Goal: Information Seeking & Learning: Learn about a topic

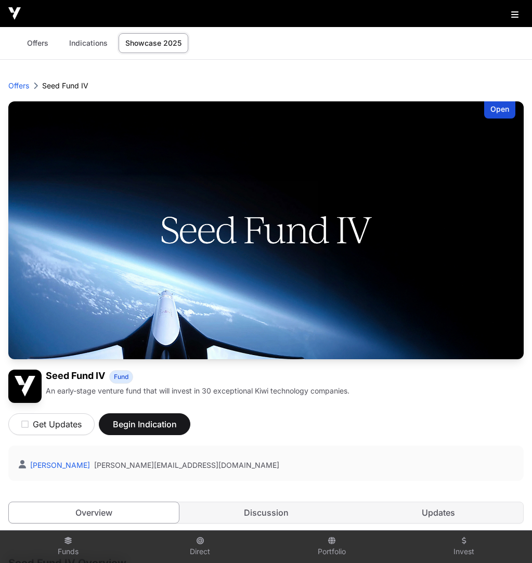
click at [143, 44] on link "Showcase 2025" at bounding box center [154, 43] width 70 height 20
click at [144, 44] on link "Showcase 2025" at bounding box center [154, 43] width 70 height 20
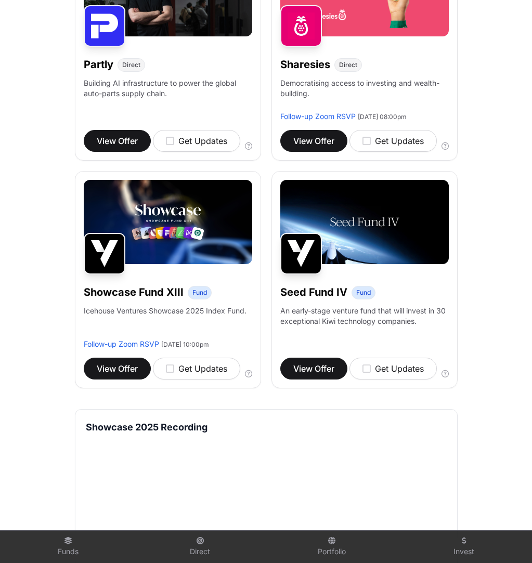
scroll to position [945, 0]
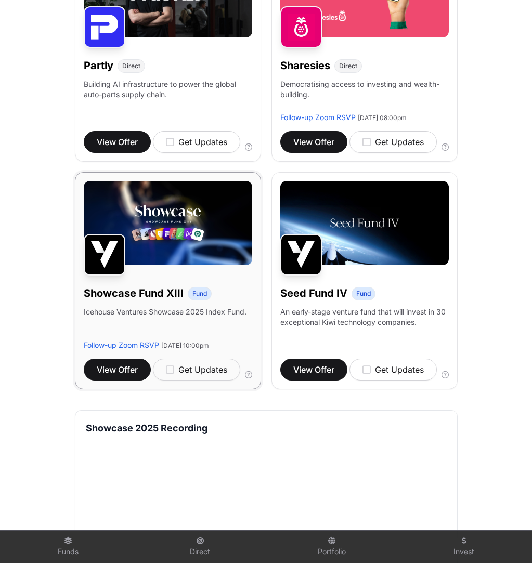
click at [179, 252] on img at bounding box center [168, 223] width 169 height 84
